Goal: Task Accomplishment & Management: Use online tool/utility

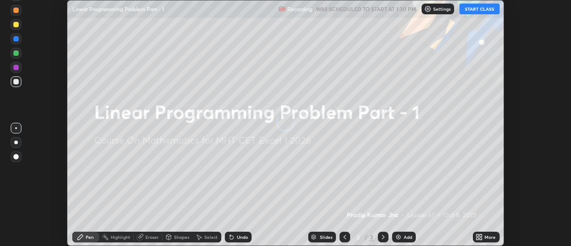
scroll to position [246, 570]
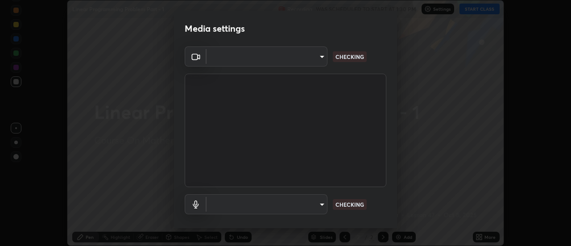
type input "4eebad9fb2b760257747d3faba0537f77ebfd590b97cb0ff6e10e17389be776b"
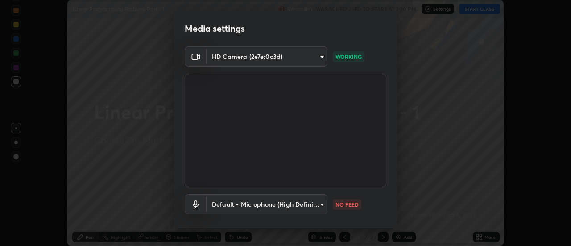
click at [289, 213] on body "Erase all Linear Programming Problem Part - 1 Recording WAS SCHEDULED TO START …" at bounding box center [285, 123] width 571 height 246
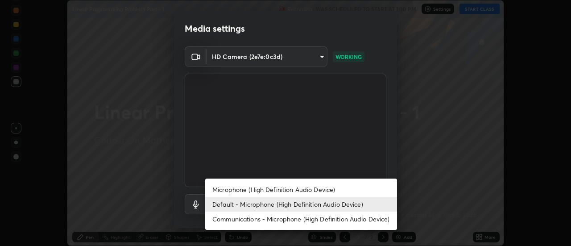
click at [279, 193] on li "Microphone (High Definition Audio Device)" at bounding box center [301, 189] width 192 height 15
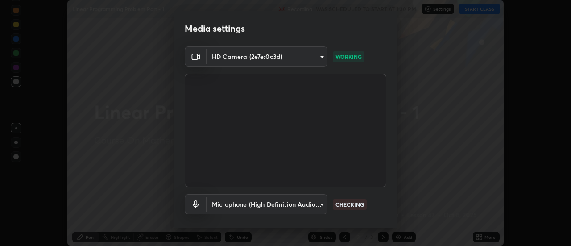
click at [285, 210] on body "Erase all Linear Programming Problem Part - 1 Recording WAS SCHEDULED TO START …" at bounding box center [285, 123] width 571 height 246
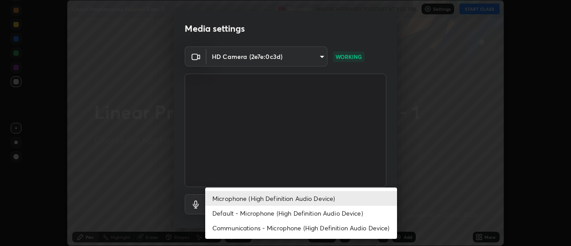
click at [282, 210] on li "Default - Microphone (High Definition Audio Device)" at bounding box center [301, 213] width 192 height 15
type input "default"
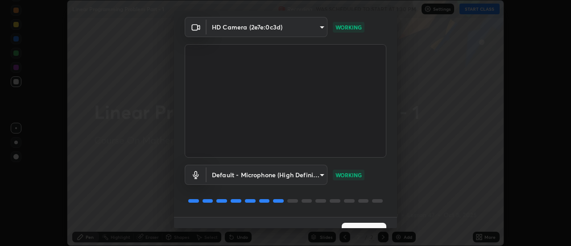
scroll to position [47, 0]
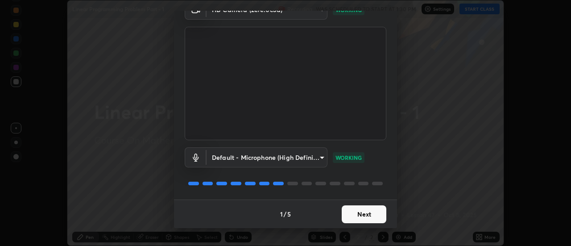
click at [361, 213] on button "Next" at bounding box center [363, 214] width 45 height 18
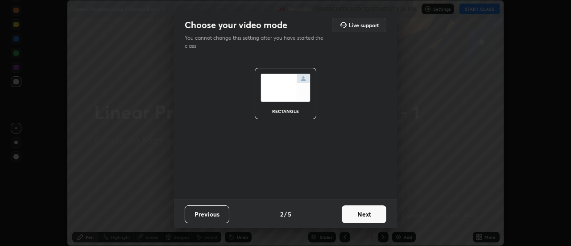
scroll to position [0, 0]
click at [371, 212] on button "Next" at bounding box center [363, 214] width 45 height 18
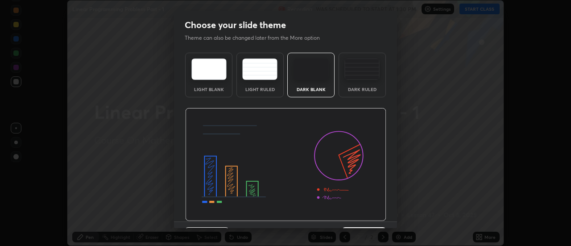
scroll to position [22, 0]
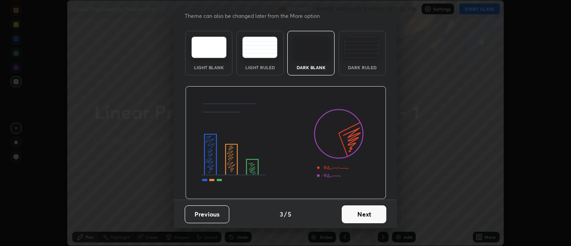
click at [369, 216] on button "Next" at bounding box center [363, 214] width 45 height 18
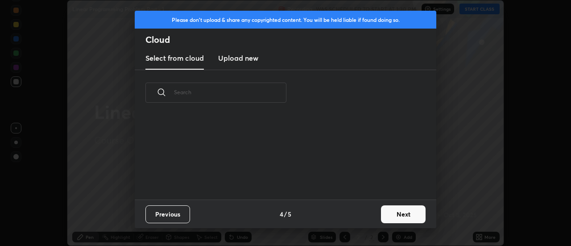
scroll to position [84, 286]
click at [403, 209] on button "Next" at bounding box center [403, 214] width 45 height 18
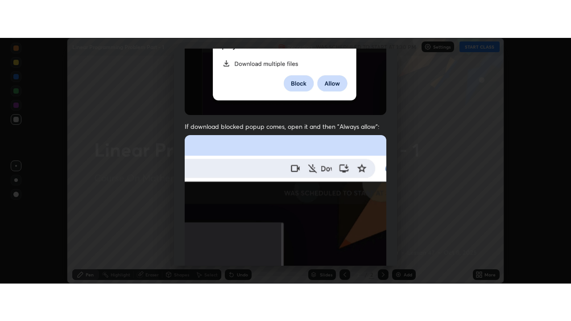
scroll to position [229, 0]
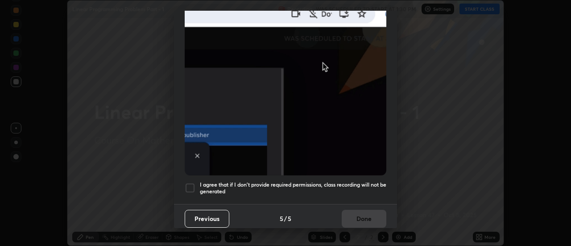
click at [191, 184] on div at bounding box center [190, 187] width 11 height 11
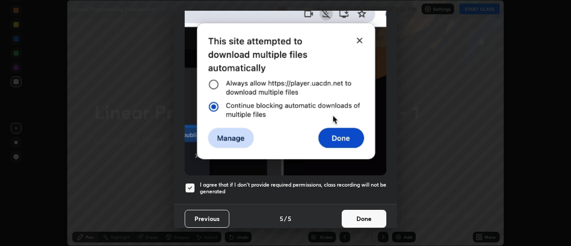
click at [357, 221] on button "Done" at bounding box center [363, 219] width 45 height 18
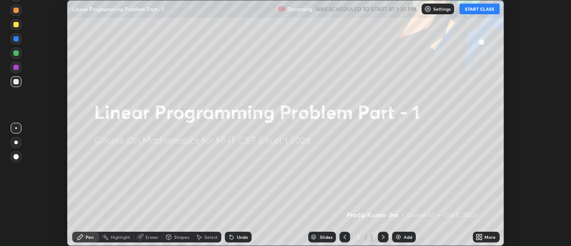
click at [476, 7] on button "START CLASS" at bounding box center [479, 9] width 40 height 11
click at [477, 239] on icon at bounding box center [477, 238] width 2 height 2
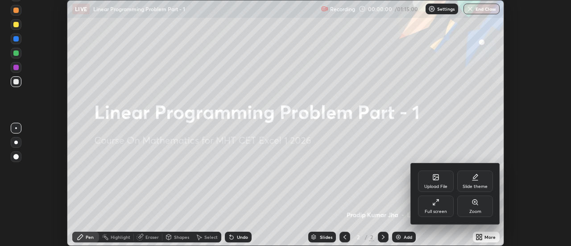
click at [425, 201] on div "Full screen" at bounding box center [436, 205] width 36 height 21
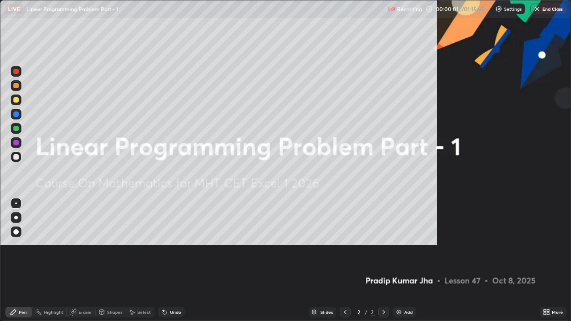
scroll to position [321, 571]
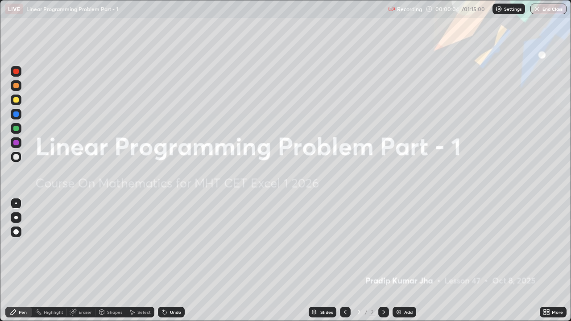
click at [404, 245] on div "Add" at bounding box center [404, 312] width 24 height 11
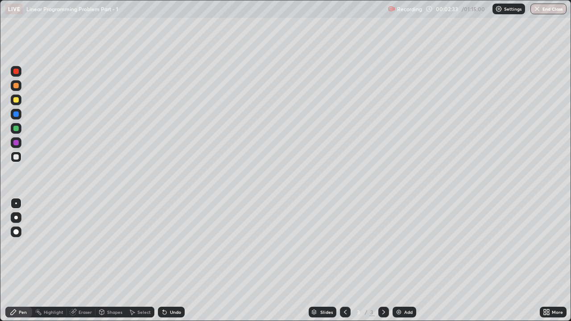
click at [21, 245] on div "Pen" at bounding box center [18, 312] width 27 height 11
click at [16, 87] on div at bounding box center [15, 85] width 5 height 5
click at [18, 158] on div at bounding box center [15, 156] width 5 height 5
click at [176, 245] on div "Undo" at bounding box center [175, 312] width 11 height 4
click at [16, 101] on div at bounding box center [15, 99] width 5 height 5
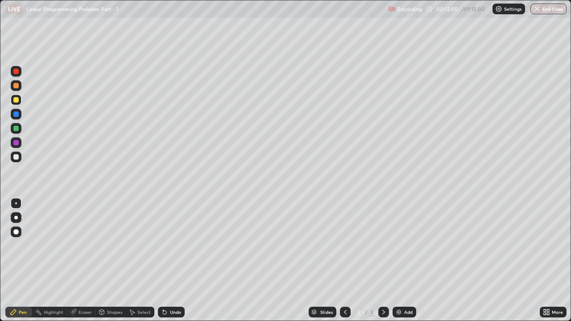
click at [79, 245] on div "Eraser" at bounding box center [84, 312] width 13 height 4
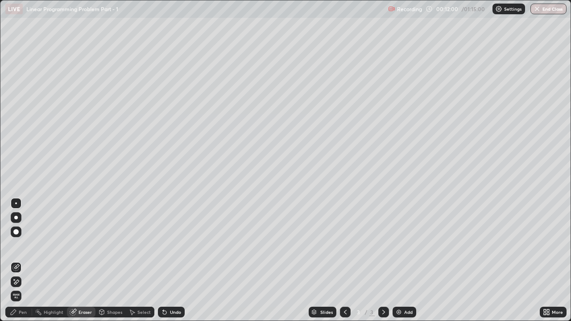
click at [15, 245] on icon at bounding box center [15, 267] width 7 height 7
click at [16, 245] on icon at bounding box center [13, 311] width 7 height 7
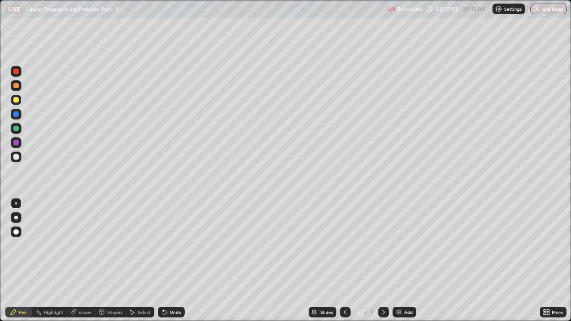
click at [16, 102] on div at bounding box center [15, 99] width 5 height 5
click at [78, 245] on div "Eraser" at bounding box center [81, 312] width 29 height 11
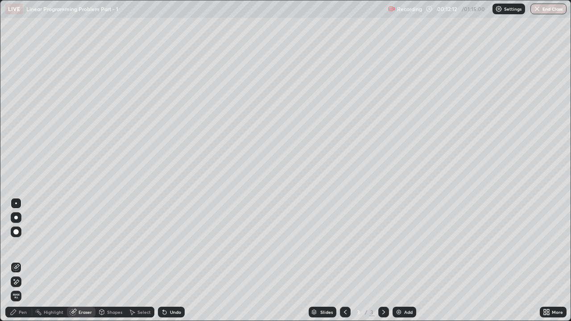
click at [14, 245] on icon at bounding box center [15, 267] width 7 height 7
click at [404, 245] on div "Add" at bounding box center [408, 312] width 8 height 4
click at [22, 245] on div "Pen" at bounding box center [23, 312] width 8 height 4
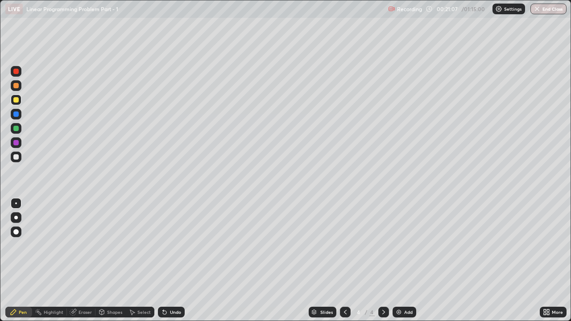
click at [17, 103] on div at bounding box center [16, 100] width 11 height 11
click at [16, 157] on div at bounding box center [15, 156] width 5 height 5
click at [108, 245] on div "Shapes" at bounding box center [110, 312] width 30 height 11
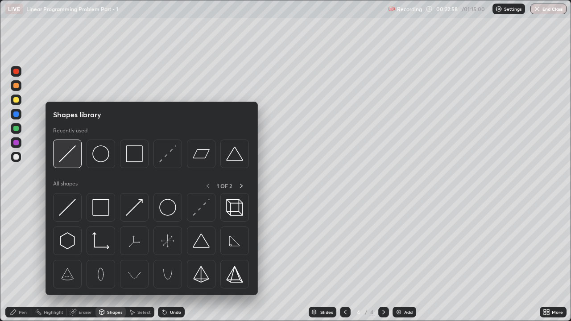
click at [69, 153] on img at bounding box center [67, 153] width 17 height 17
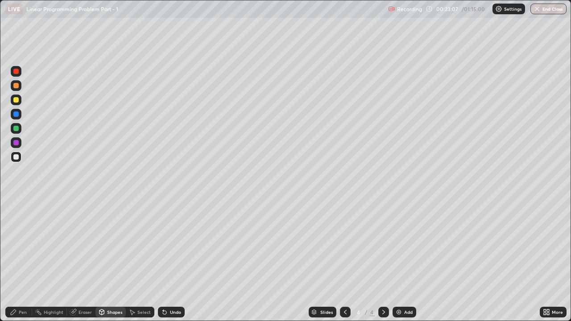
click at [17, 245] on icon at bounding box center [13, 311] width 7 height 7
click at [15, 128] on div at bounding box center [15, 128] width 5 height 5
click at [112, 245] on div "Shapes" at bounding box center [114, 312] width 15 height 4
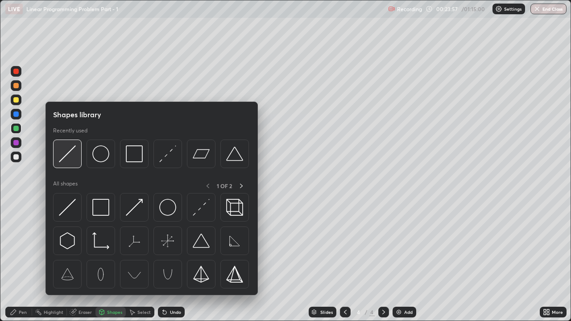
click at [72, 157] on img at bounding box center [67, 153] width 17 height 17
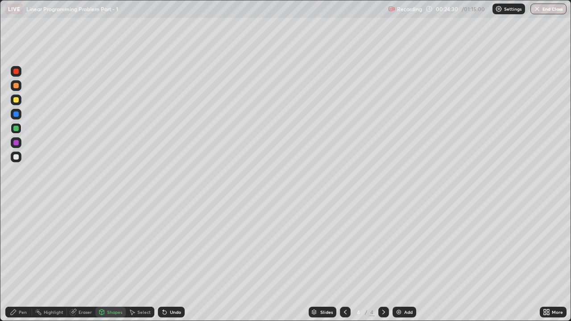
click at [170, 245] on div "Undo" at bounding box center [175, 312] width 11 height 4
click at [20, 245] on div "Pen" at bounding box center [23, 312] width 8 height 4
click at [112, 245] on div "Shapes" at bounding box center [114, 312] width 15 height 4
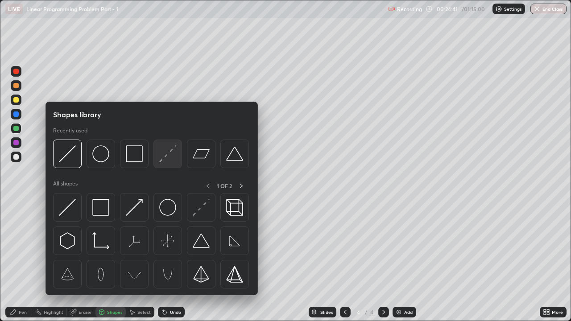
click at [166, 158] on img at bounding box center [167, 153] width 17 height 17
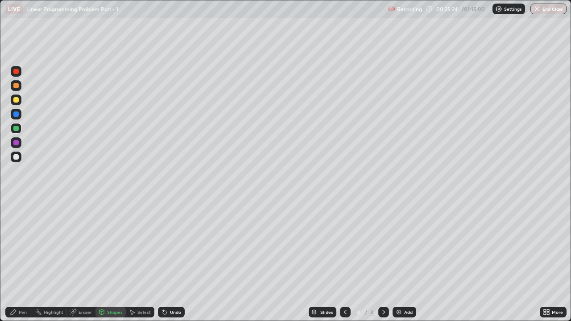
click at [163, 245] on icon at bounding box center [165, 313] width 4 height 4
click at [165, 245] on icon at bounding box center [164, 311] width 7 height 7
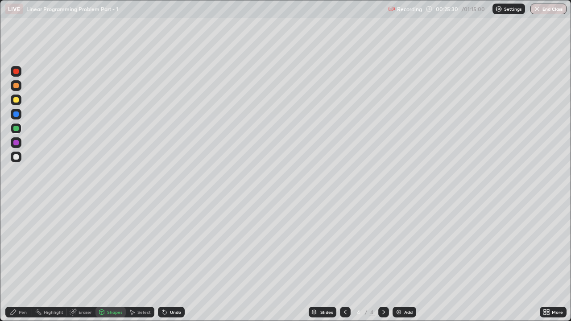
click at [112, 245] on div "Shapes" at bounding box center [114, 312] width 15 height 4
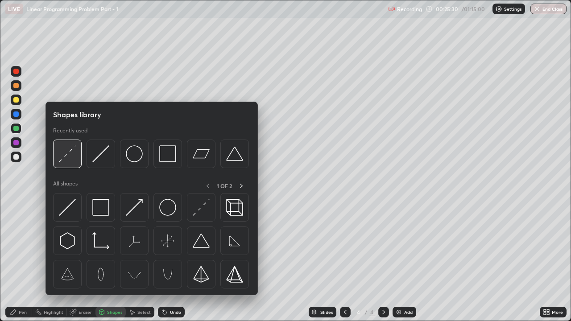
click at [67, 153] on img at bounding box center [67, 153] width 17 height 17
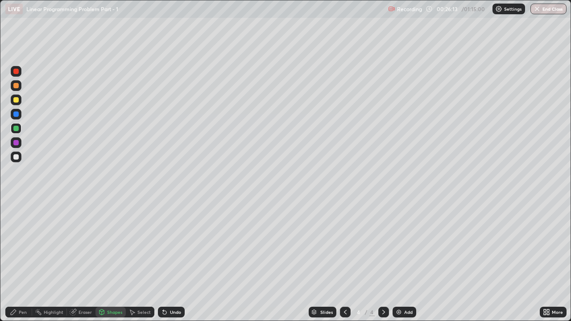
click at [16, 86] on div at bounding box center [15, 85] width 5 height 5
click at [20, 245] on div "Pen" at bounding box center [18, 312] width 27 height 18
click at [180, 245] on div "Undo" at bounding box center [171, 312] width 27 height 11
click at [145, 245] on div "Select" at bounding box center [143, 312] width 13 height 4
click at [102, 245] on icon at bounding box center [101, 311] width 5 height 5
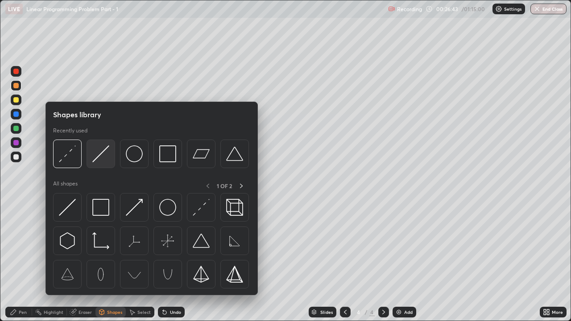
click at [105, 151] on img at bounding box center [100, 153] width 17 height 17
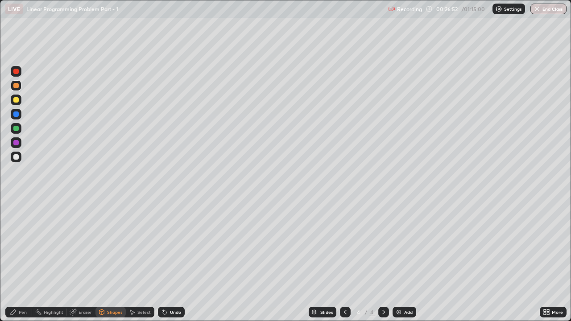
click at [172, 245] on div "Undo" at bounding box center [171, 312] width 27 height 11
click at [108, 245] on div "Shapes" at bounding box center [110, 312] width 30 height 11
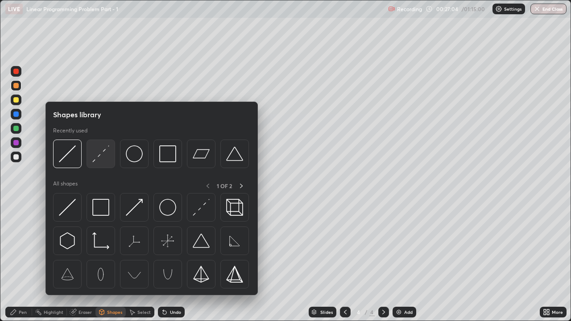
click at [100, 154] on img at bounding box center [100, 153] width 17 height 17
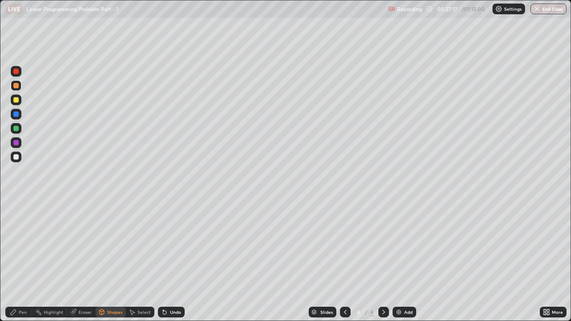
click at [73, 245] on icon at bounding box center [73, 312] width 6 height 6
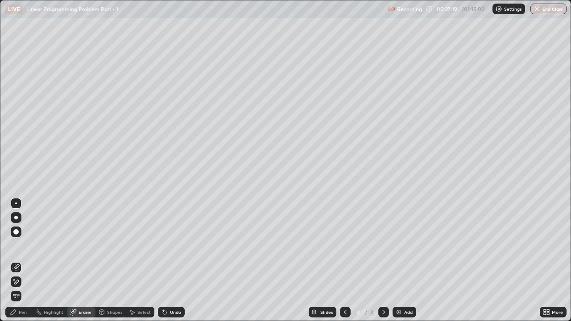
click at [49, 245] on div "Highlight" at bounding box center [54, 312] width 20 height 4
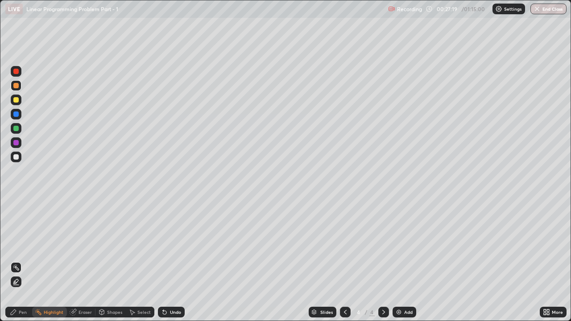
click at [15, 114] on div at bounding box center [15, 113] width 5 height 5
click at [13, 245] on icon at bounding box center [13, 311] width 5 height 5
click at [16, 71] on div at bounding box center [15, 71] width 5 height 5
click at [18, 158] on div at bounding box center [16, 157] width 11 height 11
click at [19, 245] on div "Pen" at bounding box center [18, 312] width 27 height 11
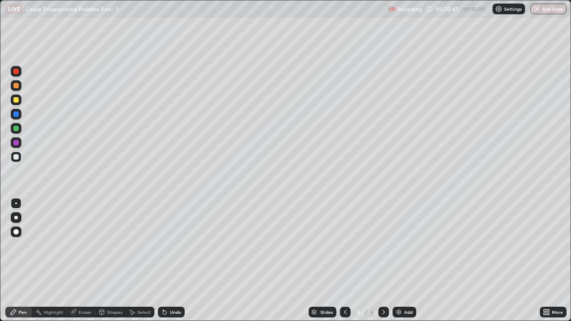
click at [12, 72] on div at bounding box center [16, 71] width 11 height 11
click at [404, 245] on div "Add" at bounding box center [408, 312] width 8 height 4
click at [344, 245] on icon at bounding box center [344, 311] width 7 height 7
click at [386, 245] on div at bounding box center [383, 312] width 11 height 18
click at [16, 100] on div at bounding box center [15, 99] width 5 height 5
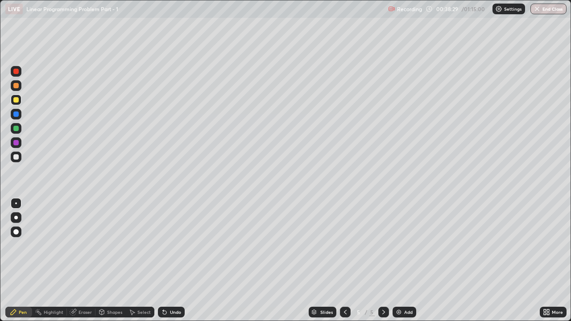
click at [175, 245] on div "Undo" at bounding box center [175, 312] width 11 height 4
click at [176, 245] on div "Undo" at bounding box center [175, 312] width 11 height 4
click at [176, 245] on div "Undo" at bounding box center [171, 312] width 27 height 11
click at [18, 155] on div at bounding box center [15, 156] width 5 height 5
click at [114, 245] on div "Shapes" at bounding box center [114, 312] width 15 height 4
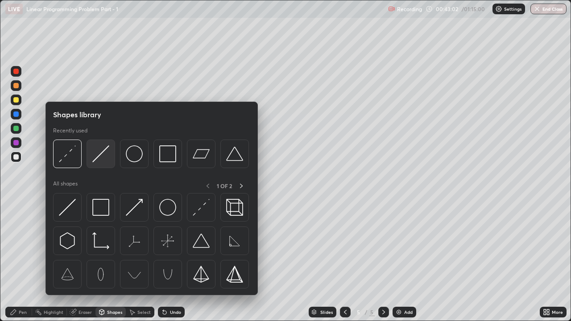
click at [102, 157] on img at bounding box center [100, 153] width 17 height 17
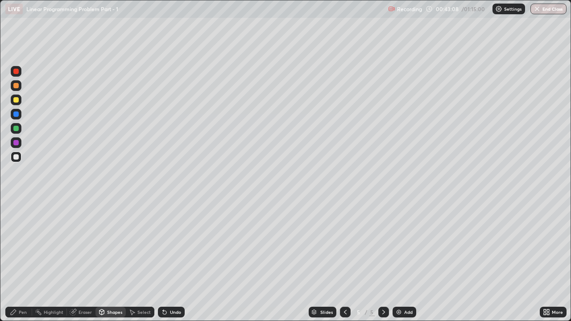
click at [15, 245] on icon at bounding box center [13, 311] width 5 height 5
click at [16, 86] on div at bounding box center [15, 85] width 5 height 5
click at [171, 245] on div "Undo" at bounding box center [175, 312] width 11 height 4
click at [109, 245] on div "Shapes" at bounding box center [110, 312] width 30 height 11
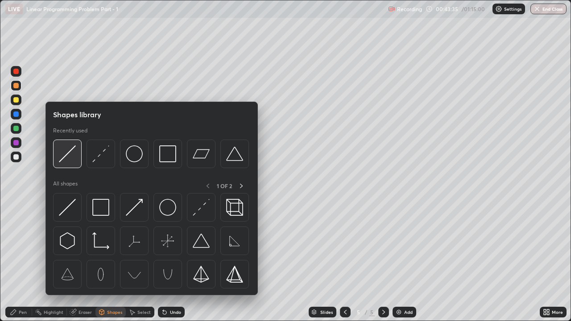
click at [68, 158] on img at bounding box center [67, 153] width 17 height 17
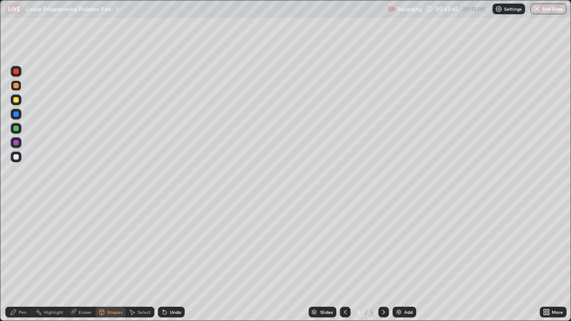
click at [22, 245] on div "Pen" at bounding box center [23, 312] width 8 height 4
click at [16, 157] on div at bounding box center [15, 156] width 5 height 5
click at [16, 130] on div at bounding box center [15, 128] width 5 height 5
click at [117, 245] on div "Shapes" at bounding box center [114, 312] width 15 height 4
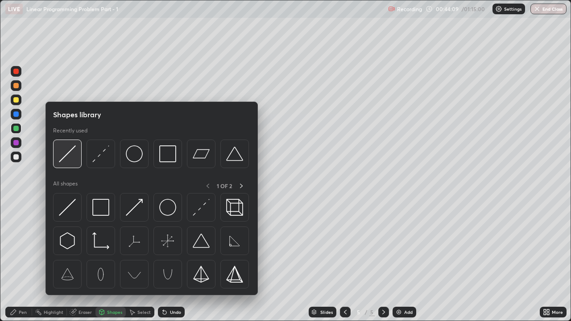
click at [74, 154] on img at bounding box center [67, 153] width 17 height 17
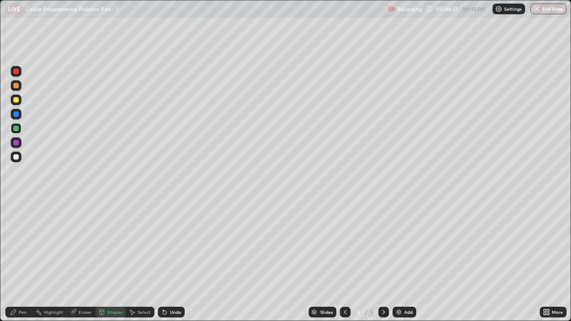
click at [17, 157] on div at bounding box center [15, 156] width 5 height 5
click at [17, 245] on div "Pen" at bounding box center [18, 312] width 27 height 11
click at [18, 71] on div at bounding box center [15, 71] width 5 height 5
click at [110, 245] on div "Shapes" at bounding box center [114, 312] width 15 height 4
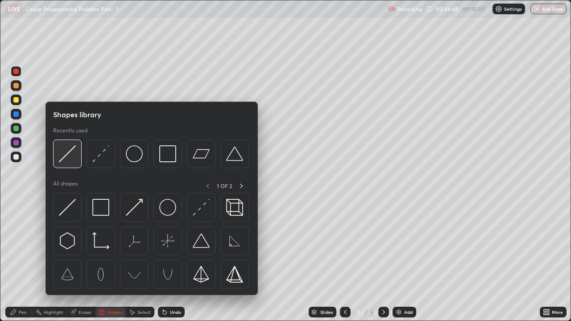
click at [71, 156] on img at bounding box center [67, 153] width 17 height 17
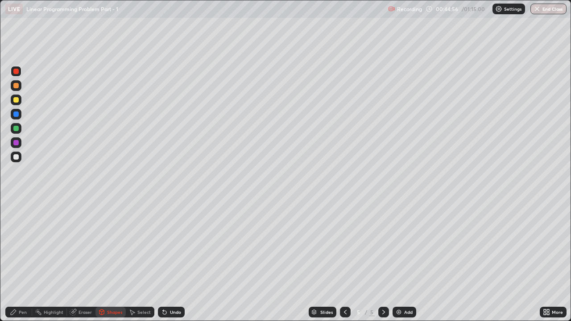
click at [140, 245] on div "Select" at bounding box center [143, 312] width 13 height 4
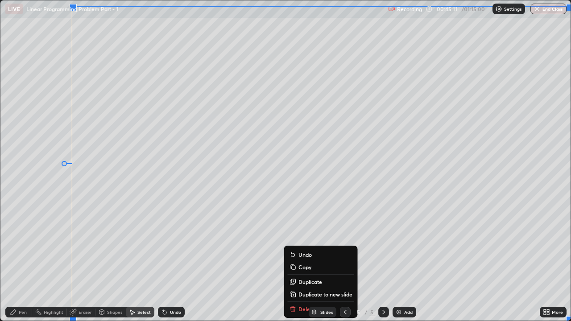
click at [22, 216] on div "Erase all" at bounding box center [15, 160] width 21 height 285
click at [34, 214] on div "0 ° Undo Copy Duplicate Duplicate to new slide Delete" at bounding box center [285, 160] width 570 height 320
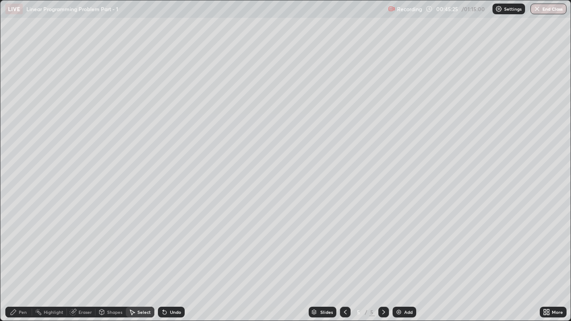
click at [12, 245] on icon at bounding box center [13, 311] width 5 height 5
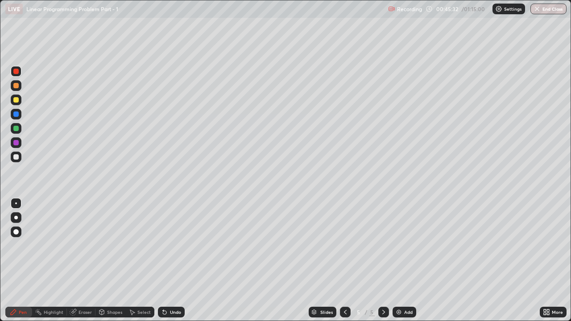
click at [16, 128] on div at bounding box center [15, 128] width 5 height 5
click at [16, 70] on div at bounding box center [15, 71] width 5 height 5
click at [16, 86] on div at bounding box center [15, 85] width 5 height 5
click at [14, 74] on div at bounding box center [16, 71] width 11 height 11
click at [18, 86] on div at bounding box center [15, 85] width 5 height 5
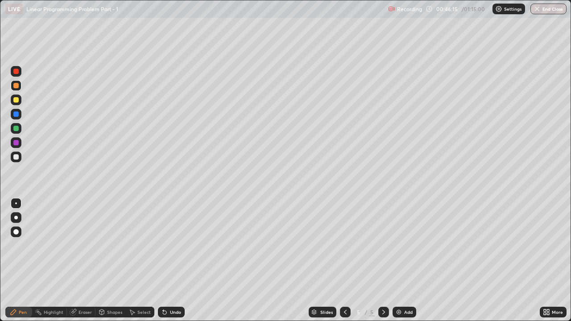
click at [108, 245] on div "Shapes" at bounding box center [114, 312] width 15 height 4
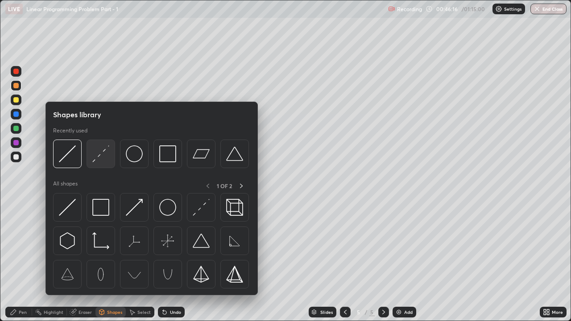
click at [97, 155] on img at bounding box center [100, 153] width 17 height 17
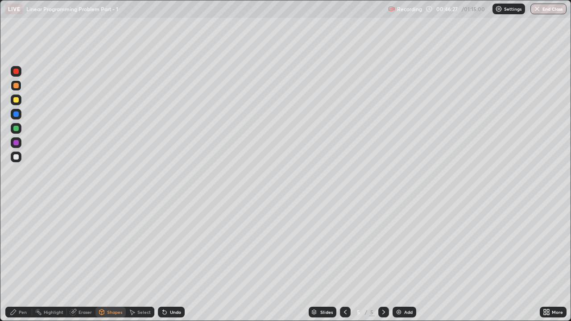
click at [167, 245] on div "Undo" at bounding box center [171, 312] width 27 height 11
click at [170, 245] on div "Undo" at bounding box center [171, 312] width 27 height 11
click at [171, 245] on div "Undo" at bounding box center [171, 312] width 27 height 11
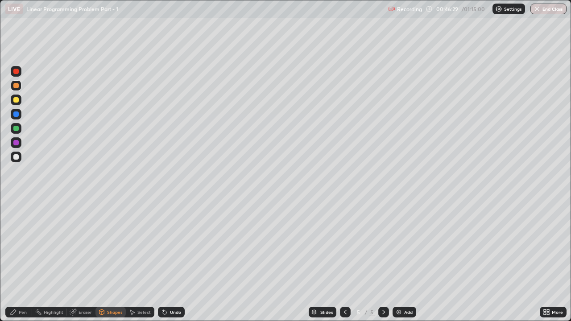
click at [171, 245] on div "Undo" at bounding box center [171, 312] width 27 height 11
click at [15, 73] on div at bounding box center [15, 71] width 5 height 5
click at [21, 88] on div at bounding box center [16, 85] width 11 height 11
click at [109, 245] on div "Shapes" at bounding box center [114, 312] width 15 height 4
click at [14, 71] on div at bounding box center [15, 71] width 5 height 5
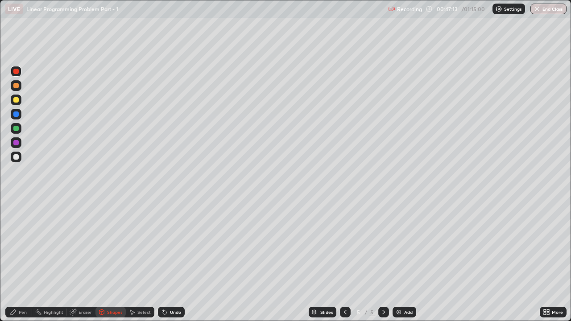
click at [17, 129] on div at bounding box center [15, 128] width 5 height 5
click at [16, 115] on div at bounding box center [15, 113] width 5 height 5
click at [12, 245] on icon at bounding box center [13, 311] width 5 height 5
click at [11, 218] on div at bounding box center [16, 217] width 11 height 11
click at [170, 245] on div "Undo" at bounding box center [175, 312] width 11 height 4
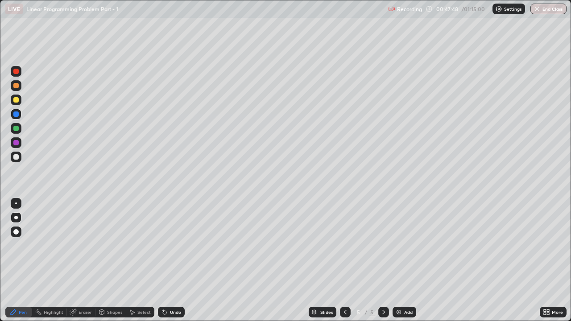
click at [167, 245] on div "Undo" at bounding box center [171, 312] width 27 height 11
click at [169, 245] on div "Undo" at bounding box center [171, 312] width 27 height 11
click at [171, 245] on div "Undo" at bounding box center [175, 312] width 11 height 4
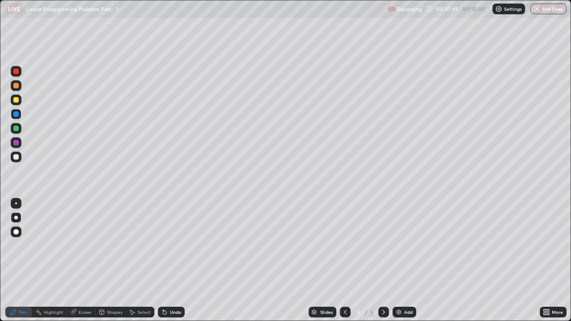
click at [172, 245] on div "Undo" at bounding box center [171, 312] width 27 height 11
click at [173, 245] on div "Undo" at bounding box center [175, 312] width 11 height 4
click at [174, 245] on div "Undo" at bounding box center [175, 312] width 11 height 4
click at [175, 245] on div "Undo" at bounding box center [175, 312] width 11 height 4
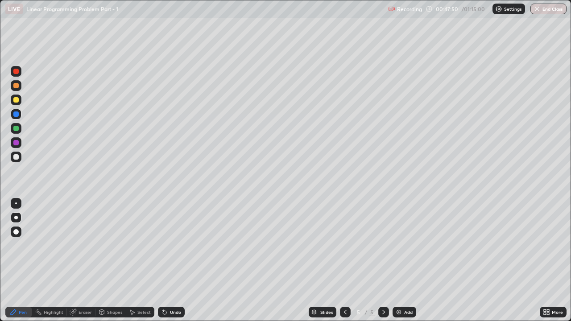
click at [175, 245] on div "Undo" at bounding box center [175, 312] width 11 height 4
click at [171, 245] on div "Undo" at bounding box center [171, 312] width 27 height 11
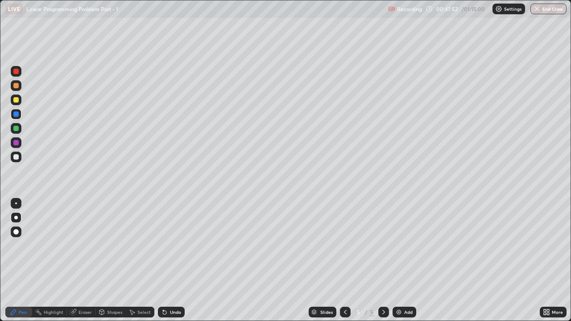
click at [170, 245] on div "Undo" at bounding box center [175, 312] width 11 height 4
click at [171, 245] on div "Undo" at bounding box center [171, 312] width 27 height 11
click at [172, 245] on div "Undo" at bounding box center [175, 312] width 11 height 4
click at [18, 158] on div at bounding box center [15, 156] width 5 height 5
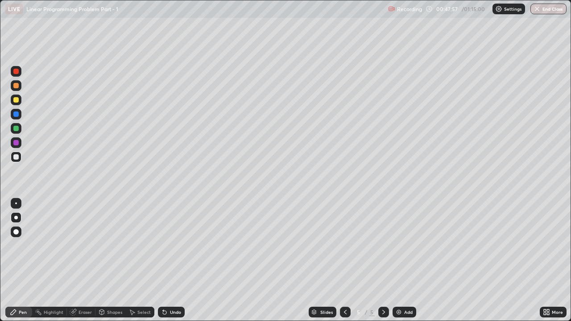
click at [81, 245] on div "Eraser" at bounding box center [84, 312] width 13 height 4
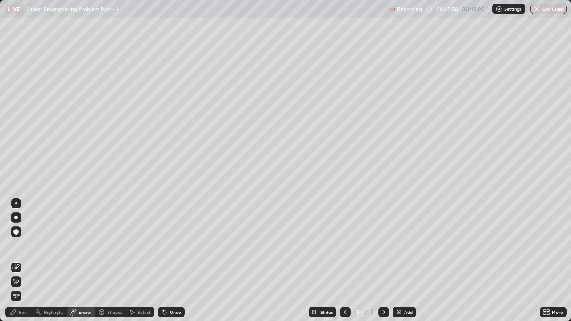
click at [16, 232] on div at bounding box center [15, 231] width 5 height 5
click at [19, 245] on div "Pen" at bounding box center [23, 312] width 8 height 4
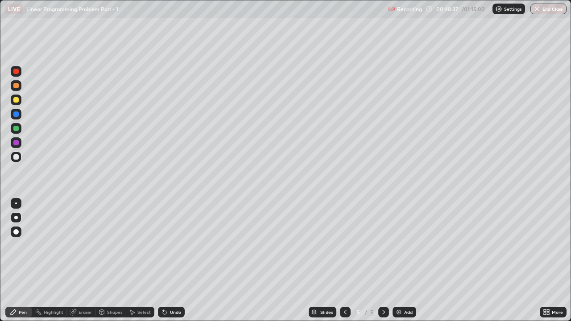
click at [17, 72] on div at bounding box center [15, 71] width 5 height 5
click at [16, 144] on div at bounding box center [15, 142] width 5 height 5
click at [18, 143] on div at bounding box center [15, 142] width 5 height 5
click at [17, 88] on div at bounding box center [15, 85] width 5 height 5
click at [20, 203] on div at bounding box center [16, 203] width 11 height 11
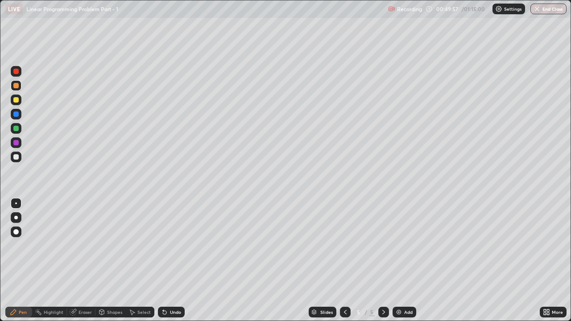
click at [16, 155] on div at bounding box center [15, 156] width 5 height 5
click at [344, 245] on icon at bounding box center [344, 311] width 7 height 7
click at [77, 245] on div "Eraser" at bounding box center [81, 312] width 29 height 11
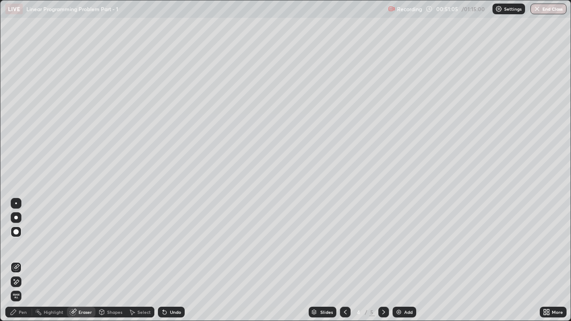
click at [14, 245] on div "Pen" at bounding box center [18, 312] width 27 height 11
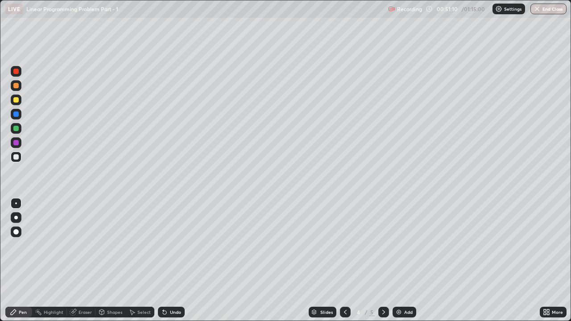
click at [77, 245] on div "Eraser" at bounding box center [81, 312] width 29 height 11
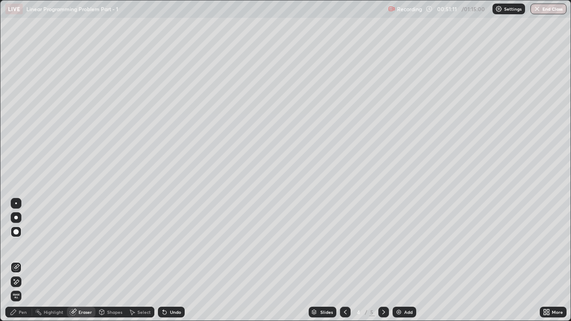
click at [17, 245] on icon at bounding box center [13, 311] width 7 height 7
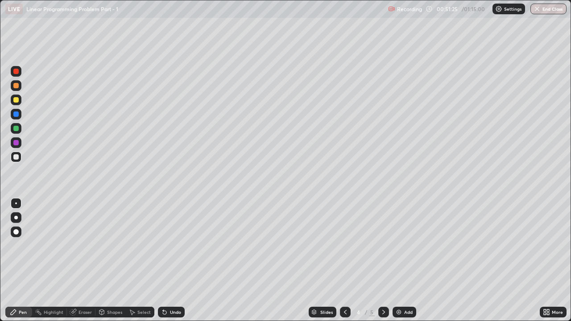
click at [16, 99] on div at bounding box center [15, 99] width 5 height 5
click at [172, 245] on div "Undo" at bounding box center [175, 312] width 11 height 4
click at [163, 245] on icon at bounding box center [165, 313] width 4 height 4
click at [344, 245] on div at bounding box center [345, 312] width 11 height 11
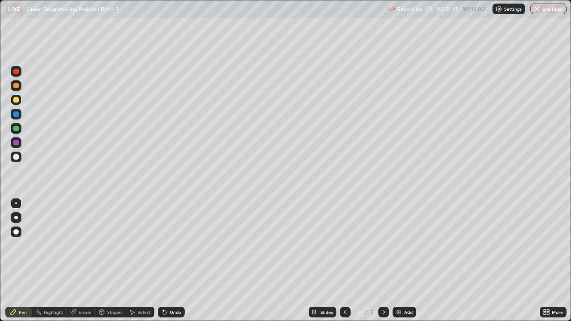
click at [382, 245] on icon at bounding box center [383, 311] width 7 height 7
click at [386, 245] on div at bounding box center [383, 312] width 11 height 11
click at [404, 245] on div "Add" at bounding box center [408, 312] width 8 height 4
click at [16, 158] on div at bounding box center [15, 156] width 5 height 5
click at [170, 245] on div "Undo" at bounding box center [175, 312] width 11 height 4
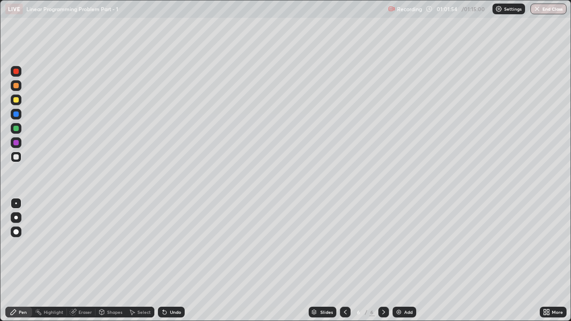
click at [172, 245] on div "Undo" at bounding box center [171, 312] width 27 height 11
click at [547, 8] on button "End Class" at bounding box center [548, 9] width 36 height 11
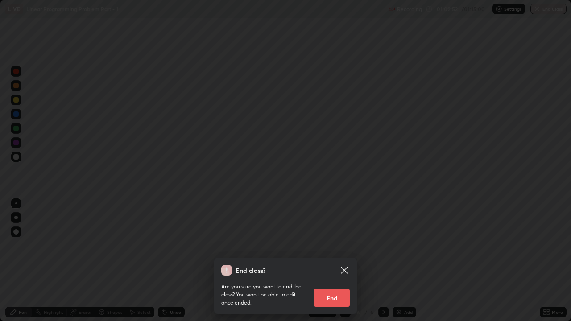
click at [332, 245] on button "End" at bounding box center [332, 298] width 36 height 18
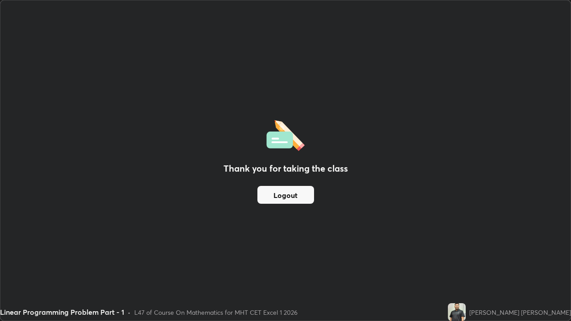
click at [294, 197] on button "Logout" at bounding box center [285, 195] width 57 height 18
click at [288, 194] on button "Logout" at bounding box center [285, 195] width 57 height 18
